Goal: Information Seeking & Learning: Learn about a topic

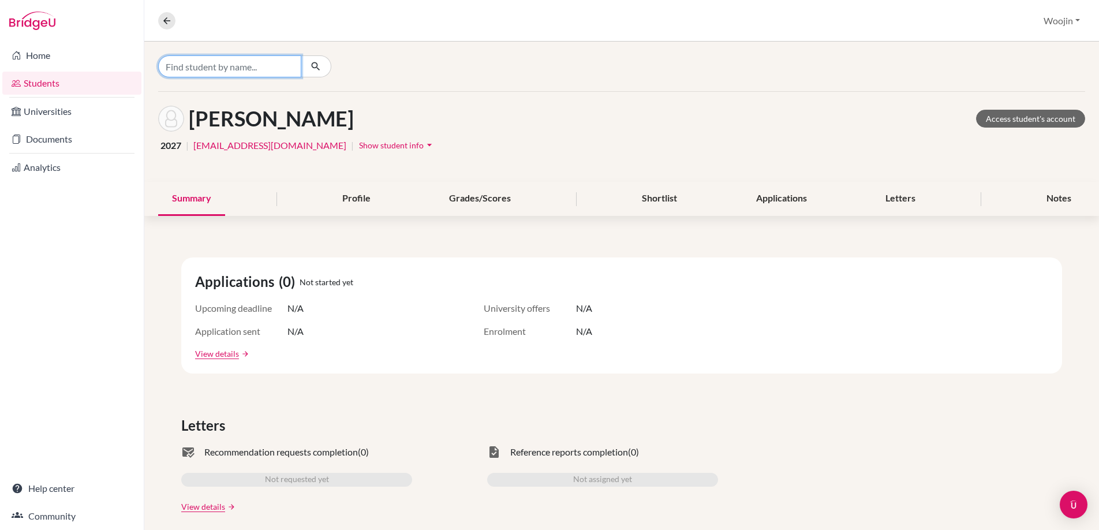
click at [259, 74] on input "Find student by name..." at bounding box center [229, 66] width 143 height 22
type input "r"
type input "tiff"
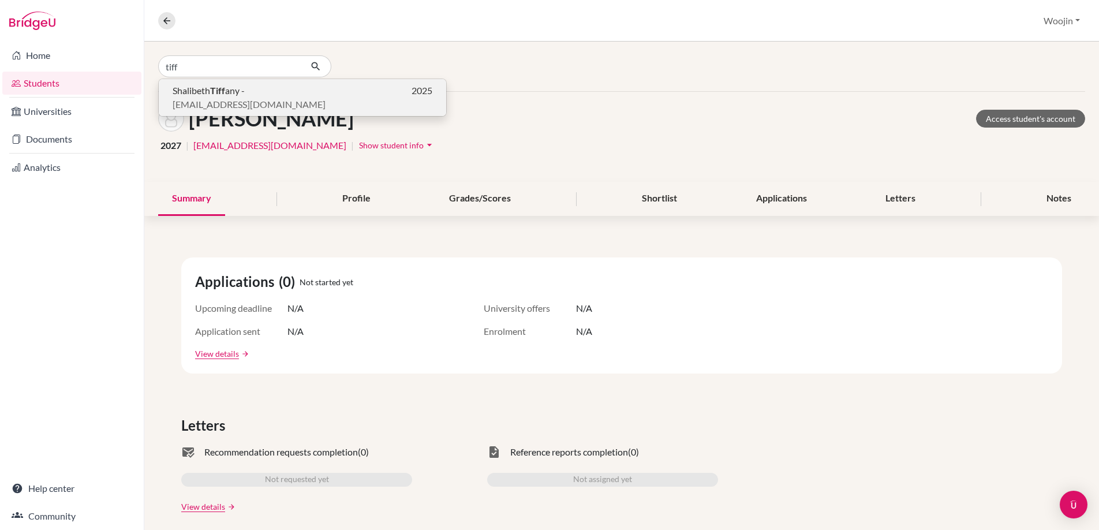
click at [261, 86] on p "Shalibeth Tiff any - 2025" at bounding box center [303, 91] width 260 height 14
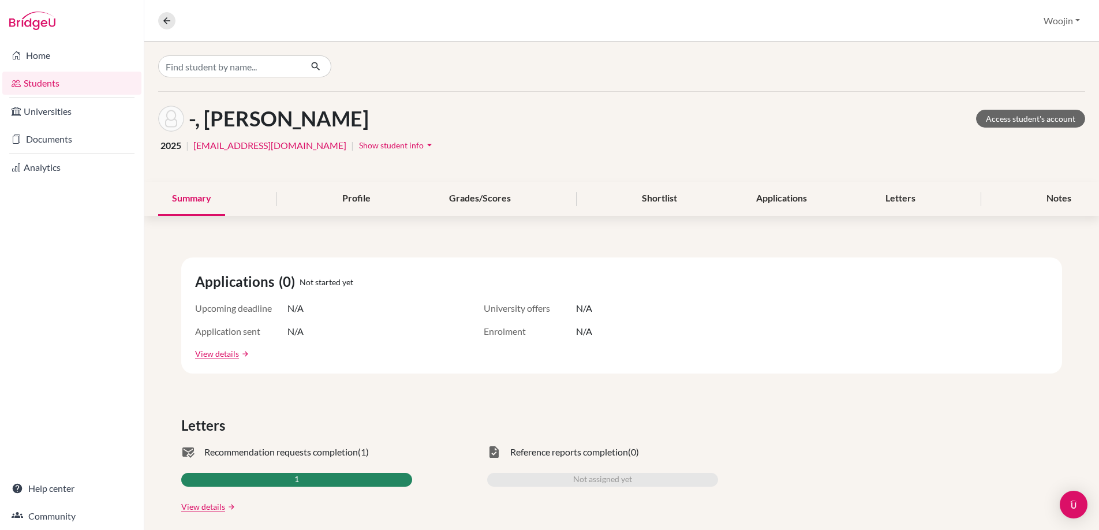
click at [390, 140] on span "Show student info" at bounding box center [391, 145] width 65 height 10
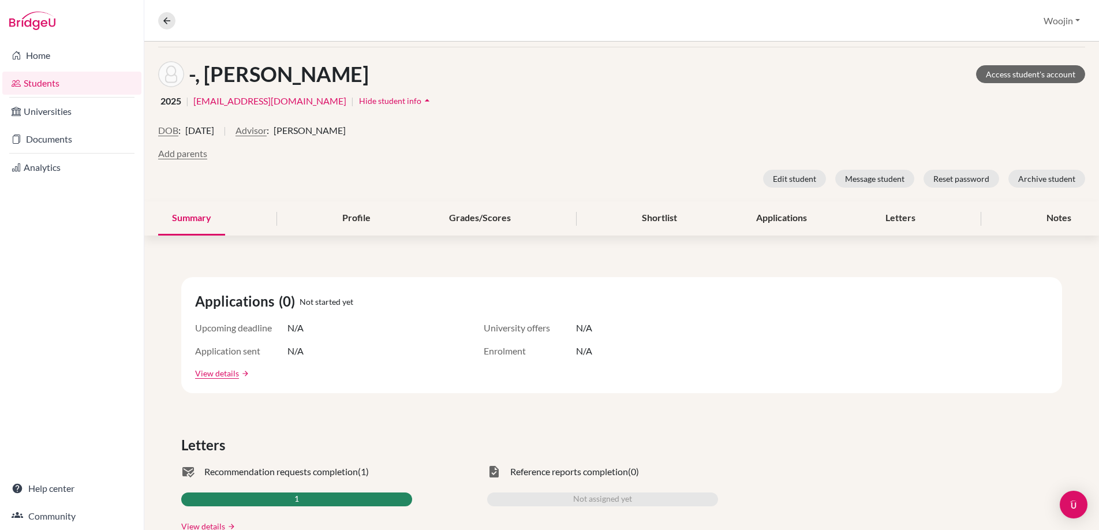
scroll to position [52, 0]
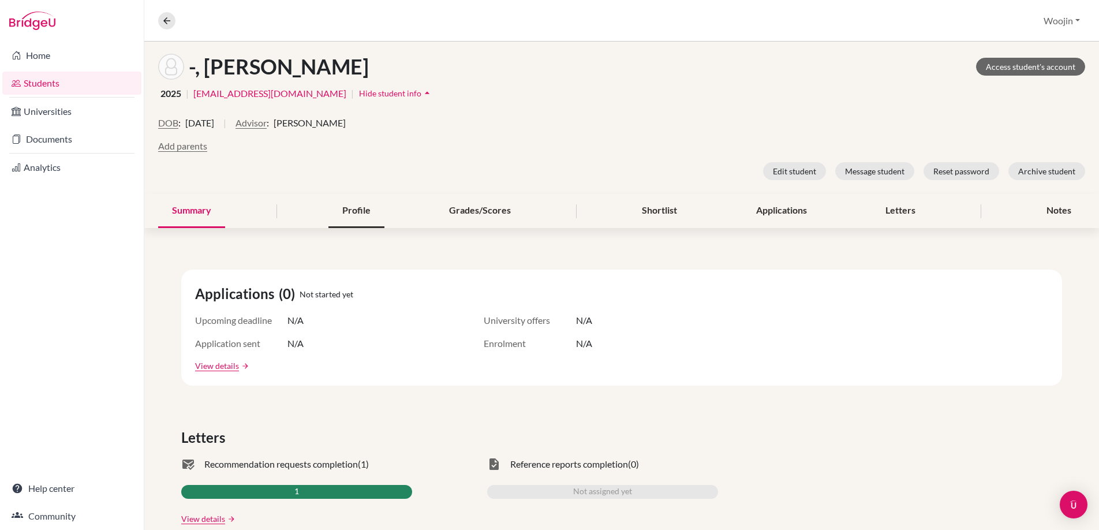
click at [374, 221] on div "Profile" at bounding box center [357, 211] width 56 height 34
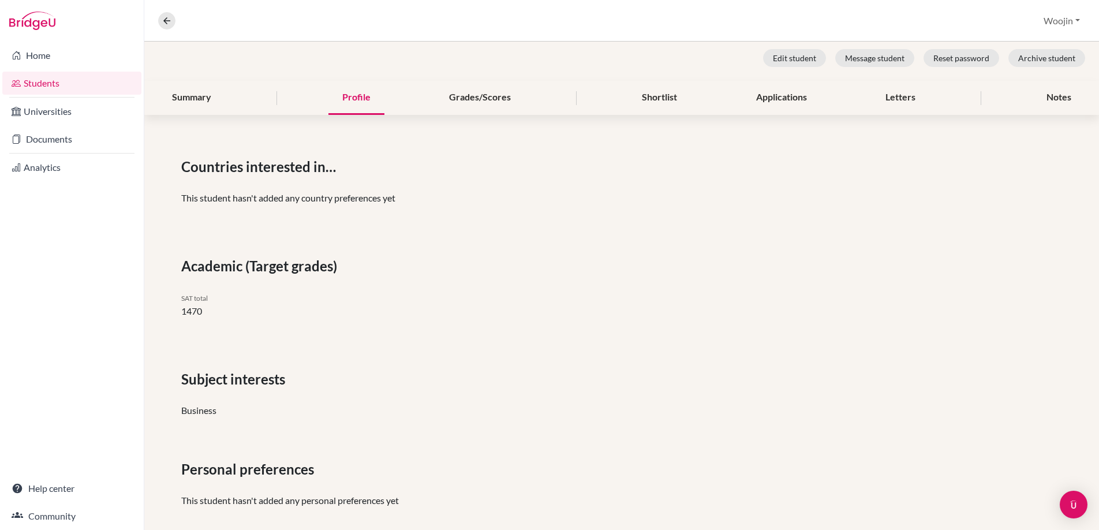
scroll to position [158, 0]
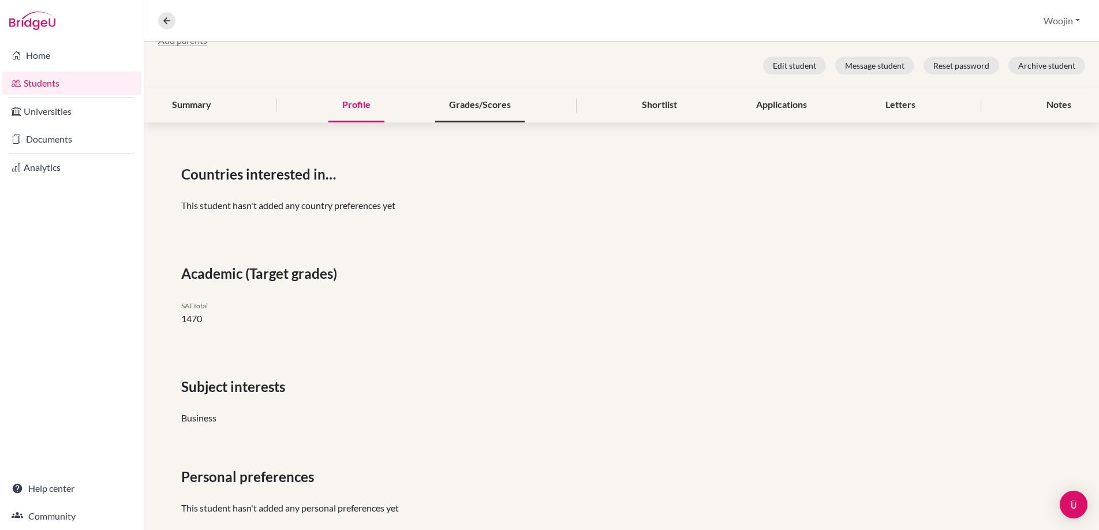
click at [494, 118] on div "Grades/Scores" at bounding box center [480, 105] width 90 height 34
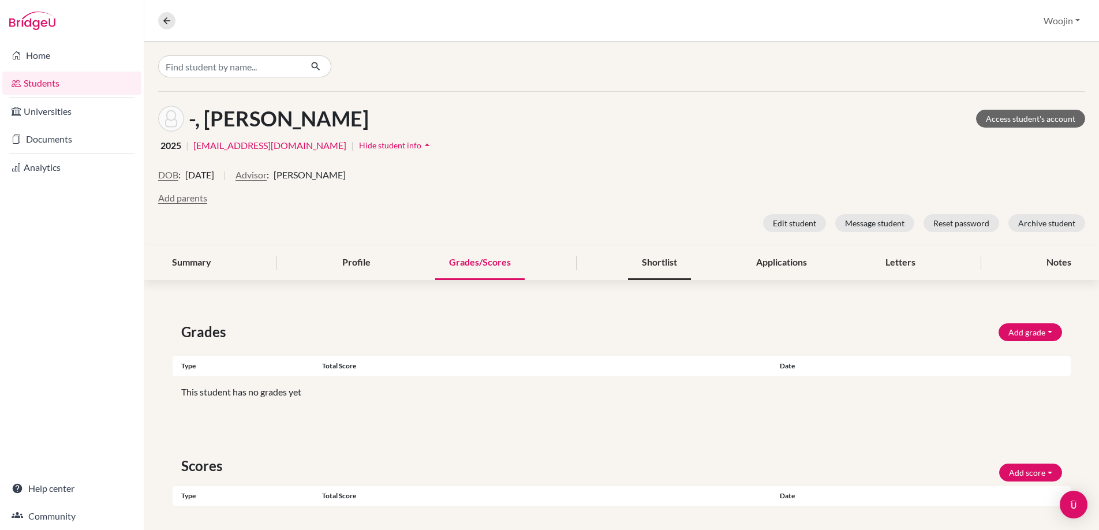
click at [628, 257] on div "Shortlist" at bounding box center [659, 263] width 63 height 34
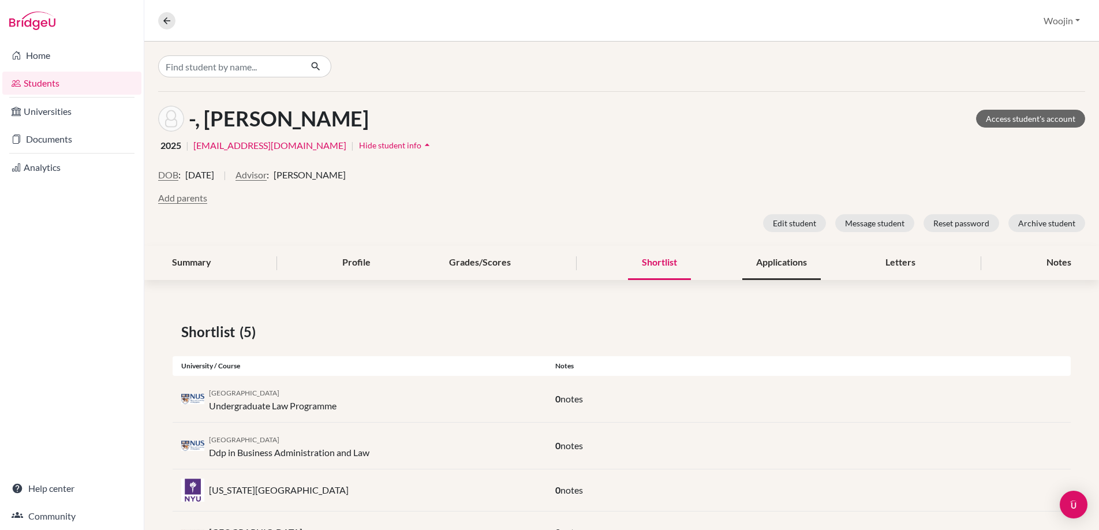
click at [747, 262] on div "Applications" at bounding box center [782, 263] width 79 height 34
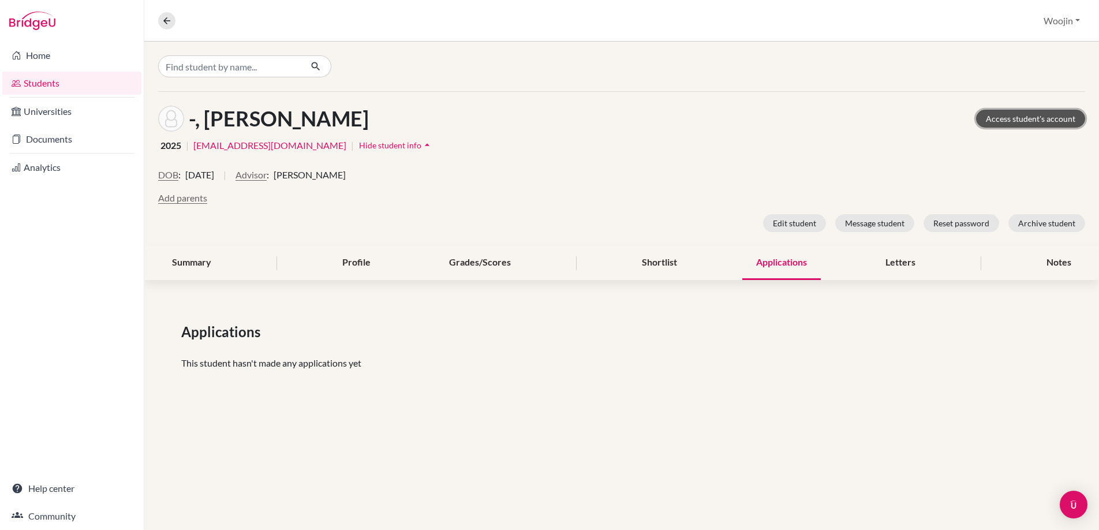
click at [1013, 115] on link "Access student's account" at bounding box center [1030, 119] width 109 height 18
